Goal: Task Accomplishment & Management: Use online tool/utility

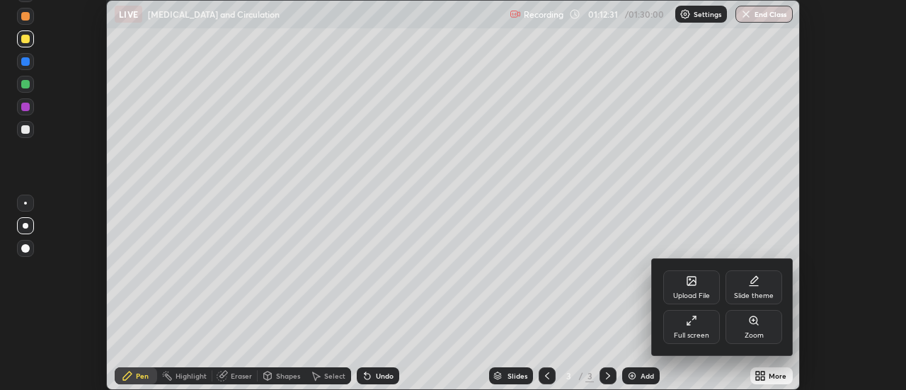
click at [706, 332] on div "Full screen" at bounding box center [691, 335] width 35 height 7
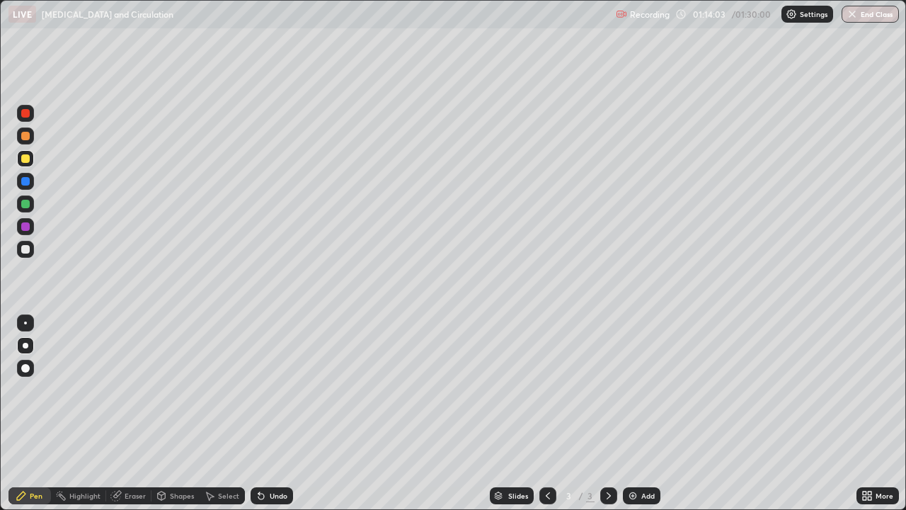
click at [645, 389] on div "Add" at bounding box center [647, 495] width 13 height 7
click at [884, 389] on div "More" at bounding box center [885, 495] width 18 height 7
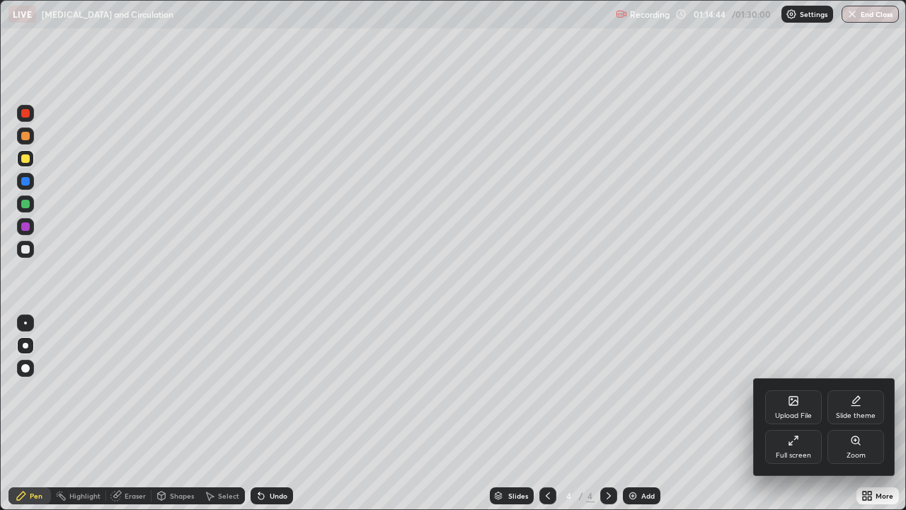
click at [800, 389] on div "Full screen" at bounding box center [793, 447] width 57 height 34
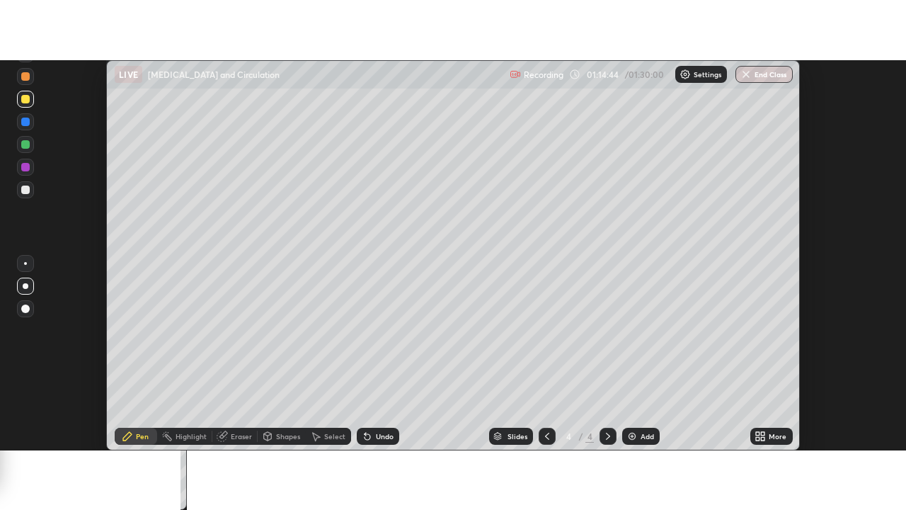
scroll to position [70394, 69878]
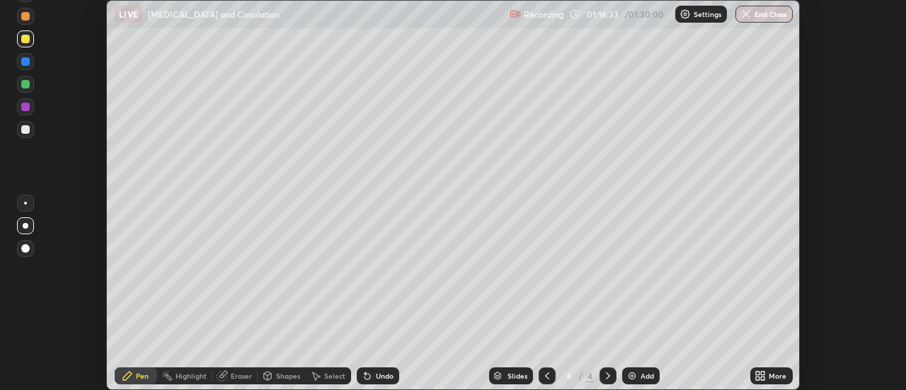
click at [763, 373] on icon at bounding box center [764, 374] width 4 height 4
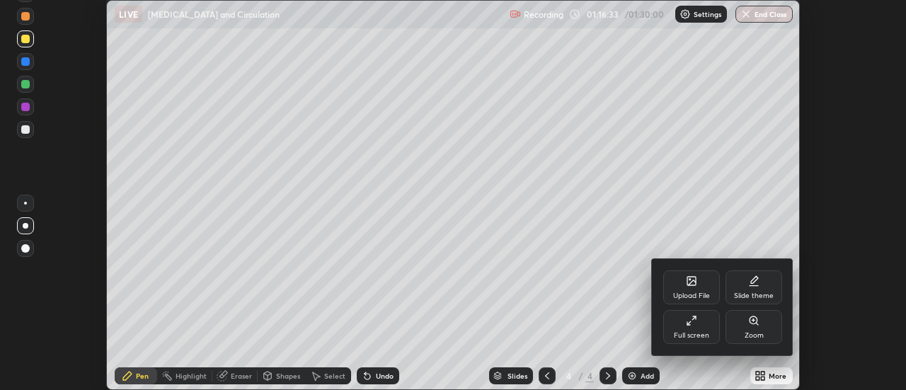
click at [706, 326] on div "Full screen" at bounding box center [691, 327] width 57 height 34
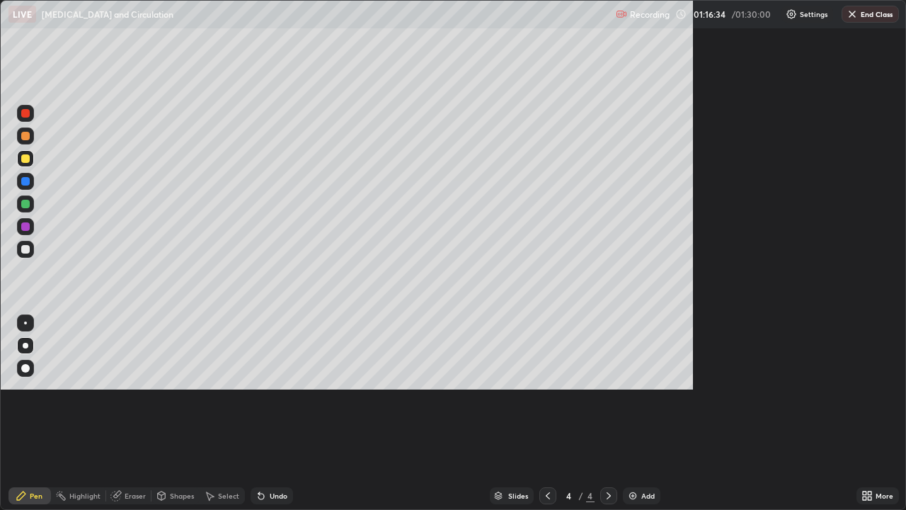
scroll to position [510, 906]
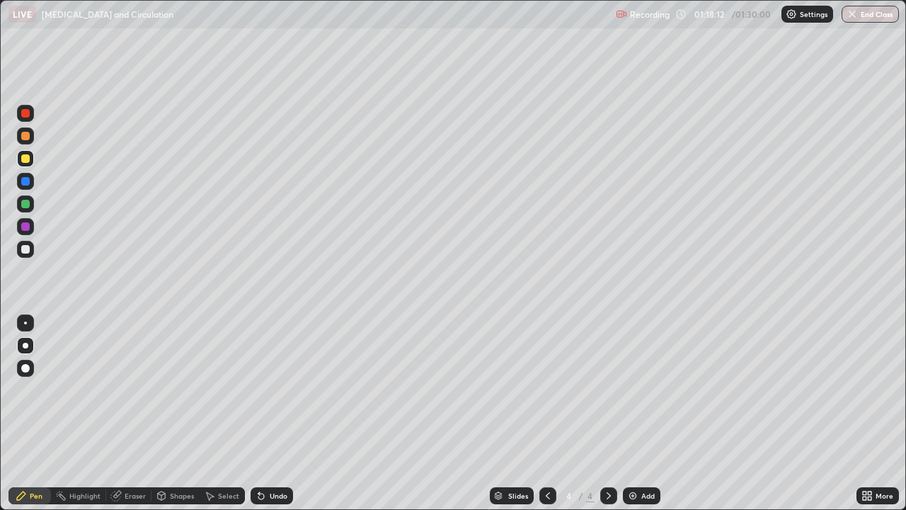
click at [30, 159] on div at bounding box center [25, 158] width 17 height 17
click at [28, 253] on div at bounding box center [25, 249] width 8 height 8
click at [865, 11] on button "End Class" at bounding box center [870, 14] width 57 height 17
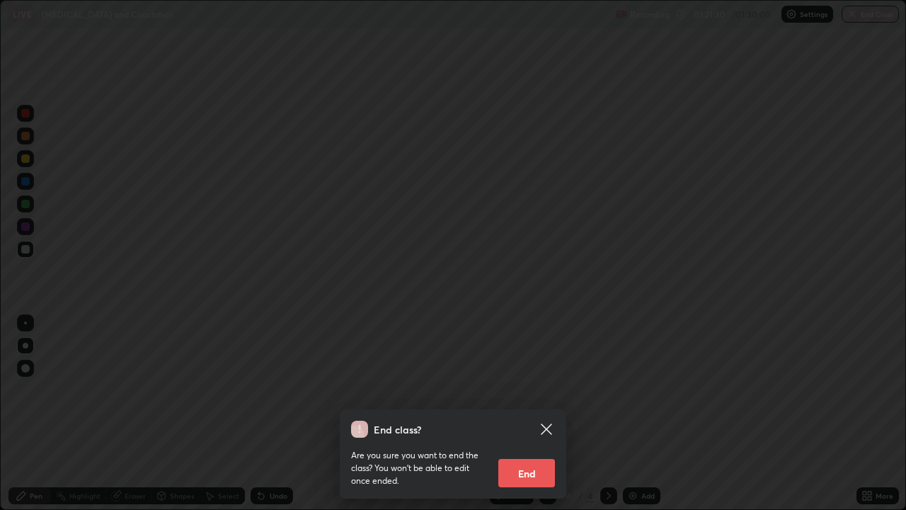
click at [528, 389] on button "End" at bounding box center [526, 473] width 57 height 28
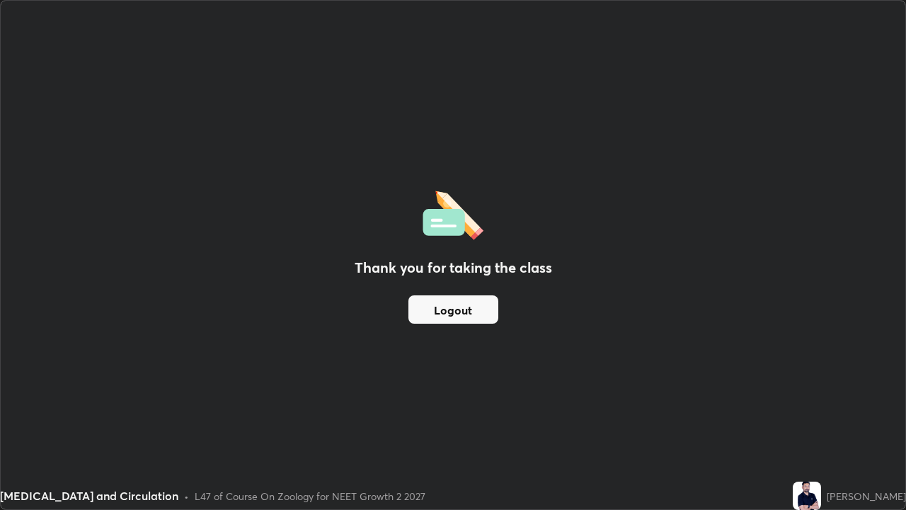
click at [447, 306] on button "Logout" at bounding box center [453, 309] width 90 height 28
